Goal: Task Accomplishment & Management: Use online tool/utility

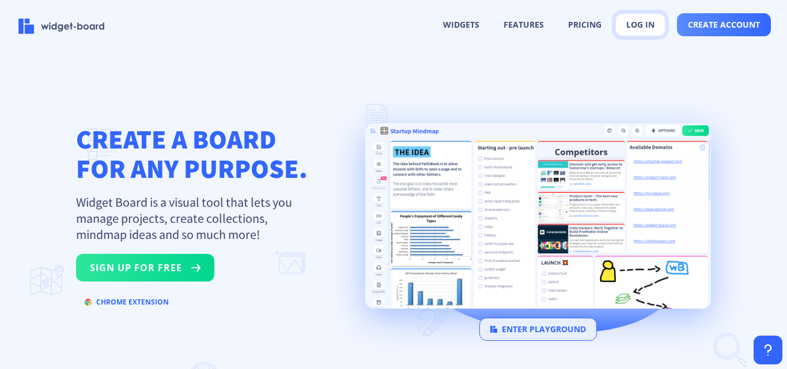
click at [640, 20] on button "log in" at bounding box center [640, 24] width 50 height 23
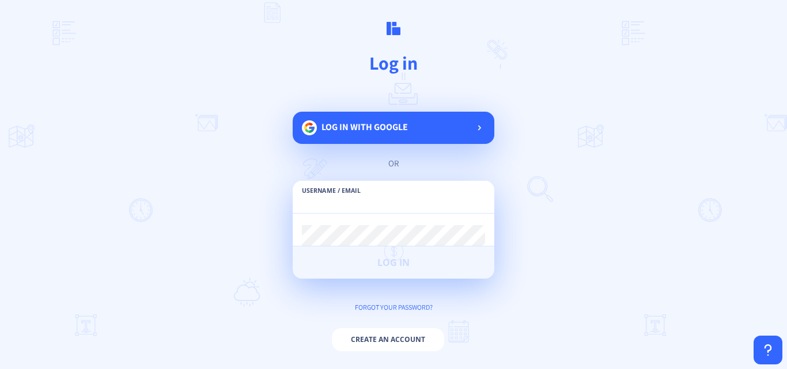
click at [352, 200] on input "text" at bounding box center [393, 202] width 183 height 21
click at [359, 129] on span "Log in with google" at bounding box center [364, 127] width 86 height 12
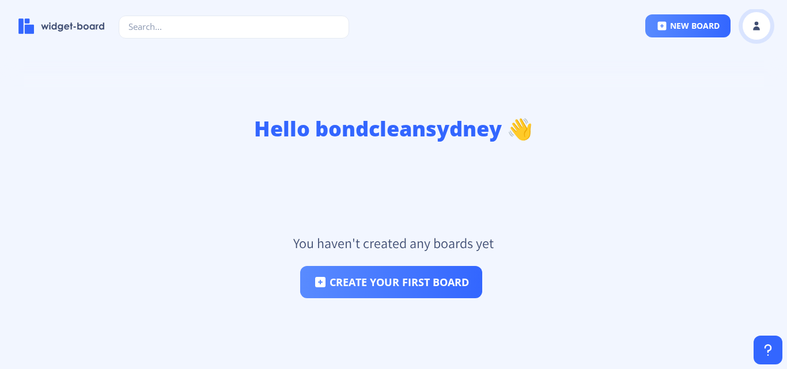
click at [762, 25] on button at bounding box center [756, 26] width 29 height 29
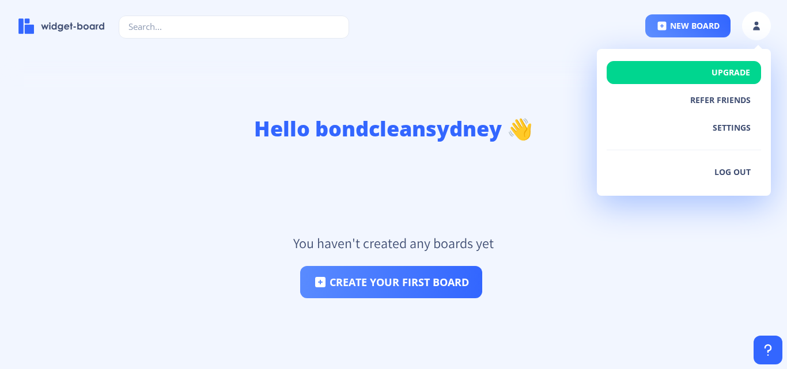
click at [485, 77] on div "Hello bondcleansydney 👋 You haven't created any boards yet create your first bo…" at bounding box center [393, 212] width 787 height 313
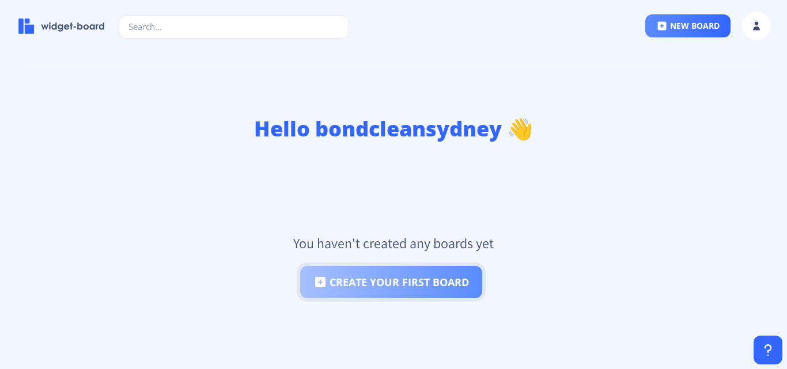
click at [388, 290] on button "create your first board" at bounding box center [391, 282] width 182 height 32
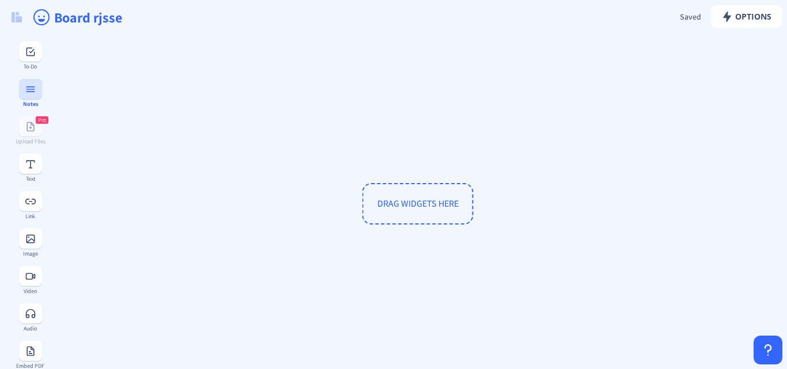
click at [35, 92] on button at bounding box center [30, 89] width 23 height 20
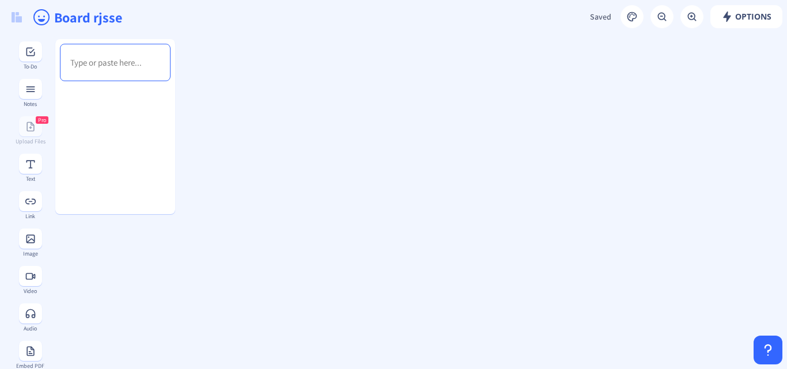
drag, startPoint x: 235, startPoint y: 75, endPoint x: 244, endPoint y: 84, distance: 12.6
click at [30, 207] on rect at bounding box center [31, 202] width 12 height 12
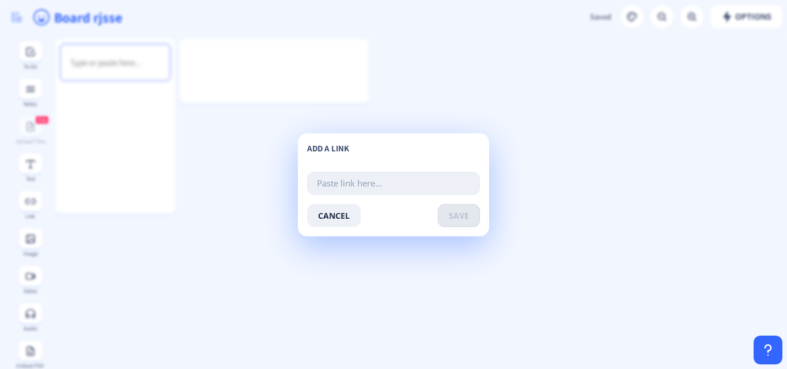
paste input "[URL][DOMAIN_NAME]"
type input "[URL][DOMAIN_NAME]"
click at [457, 219] on span "save" at bounding box center [459, 215] width 20 height 9
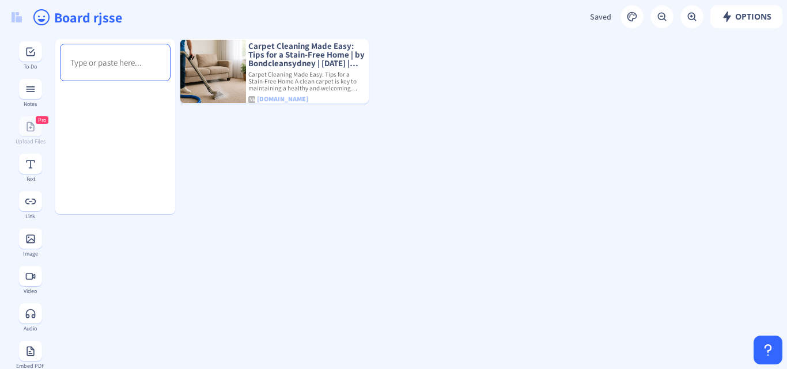
drag, startPoint x: 352, startPoint y: 188, endPoint x: 446, endPoint y: 141, distance: 104.8
click at [37, 22] on icon "happy outline" at bounding box center [41, 17] width 18 height 18
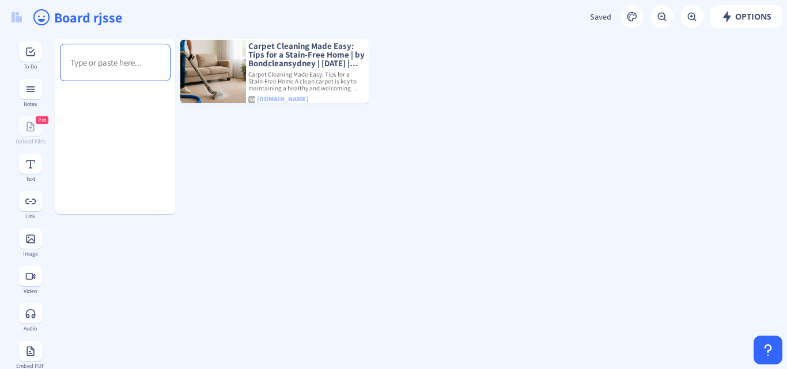
drag, startPoint x: 478, startPoint y: 191, endPoint x: 341, endPoint y: 119, distance: 154.3
